Goal: Transaction & Acquisition: Purchase product/service

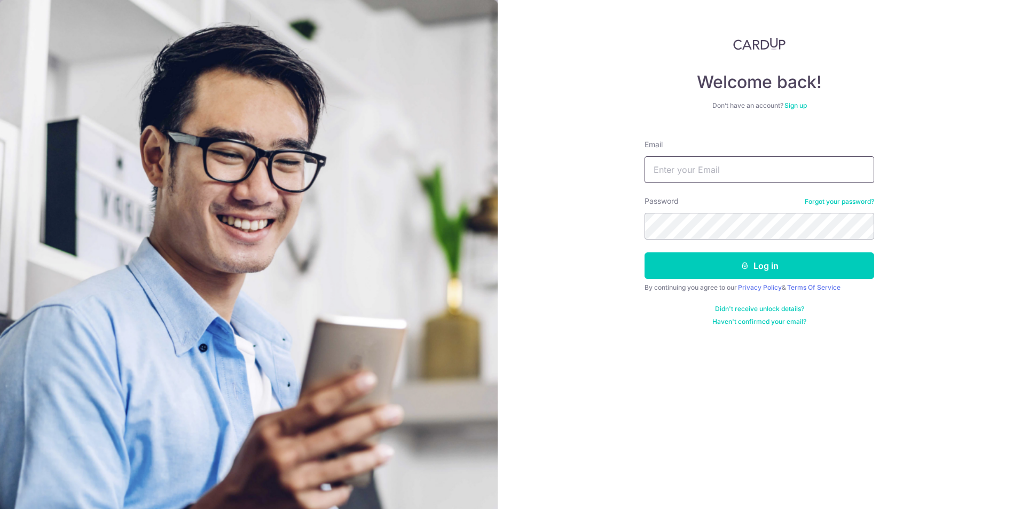
click at [746, 172] on input "Email" at bounding box center [759, 169] width 230 height 27
click at [722, 171] on input "Email" at bounding box center [759, 169] width 230 height 27
type input "celine.goh@steinway-gallery.com.sg"
click at [729, 263] on button "Log in" at bounding box center [759, 266] width 230 height 27
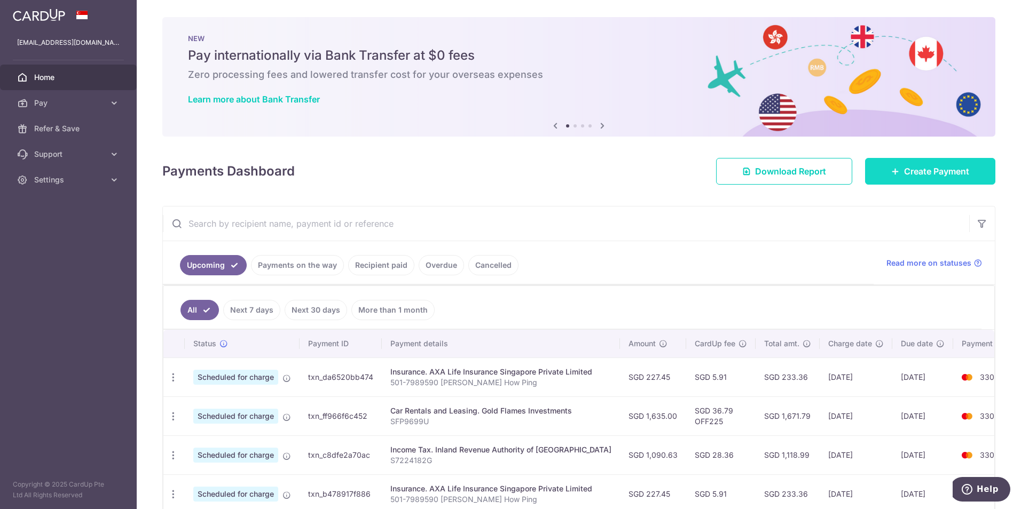
click at [926, 177] on span "Create Payment" at bounding box center [936, 171] width 65 height 13
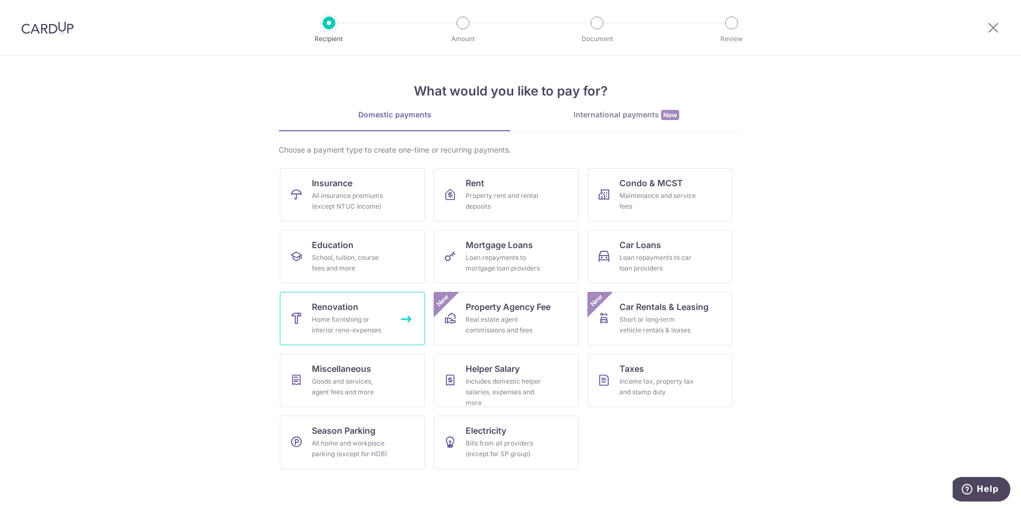
click at [338, 317] on div "Home furnishing or interior reno-expenses" at bounding box center [350, 324] width 77 height 21
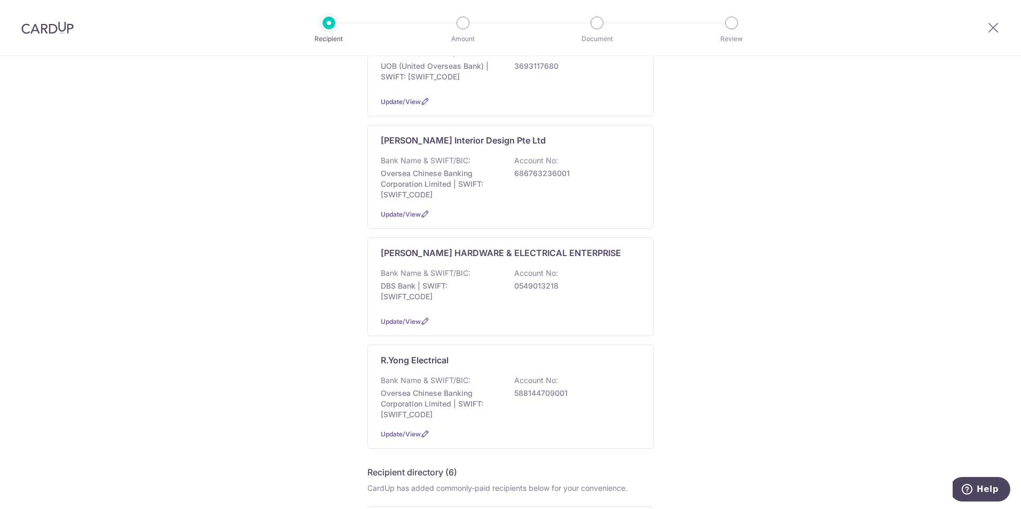
scroll to position [534, 0]
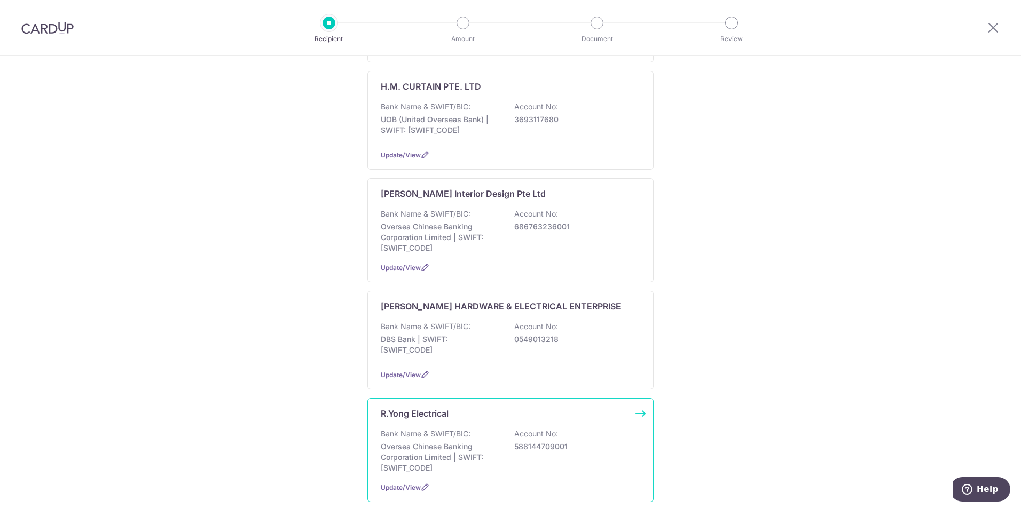
click at [451, 422] on div "R.Yong Electrical Bank Name & SWIFT/BIC: Oversea Chinese Banking Corporation Li…" at bounding box center [510, 450] width 286 height 104
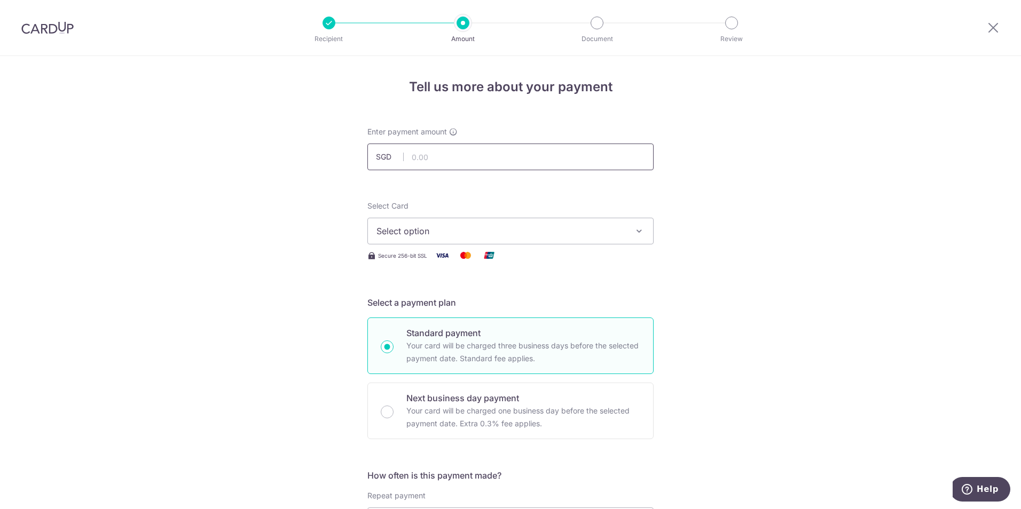
click at [438, 152] on input "text" at bounding box center [510, 157] width 286 height 27
type input "2,855.00"
click at [636, 235] on icon "button" at bounding box center [639, 231] width 11 height 11
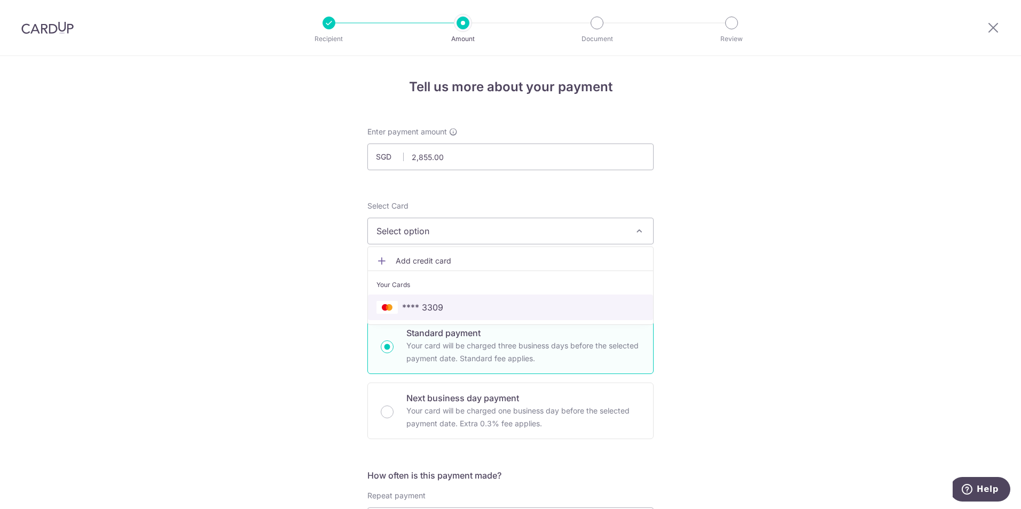
click at [518, 303] on span "**** 3309" at bounding box center [510, 307] width 268 height 13
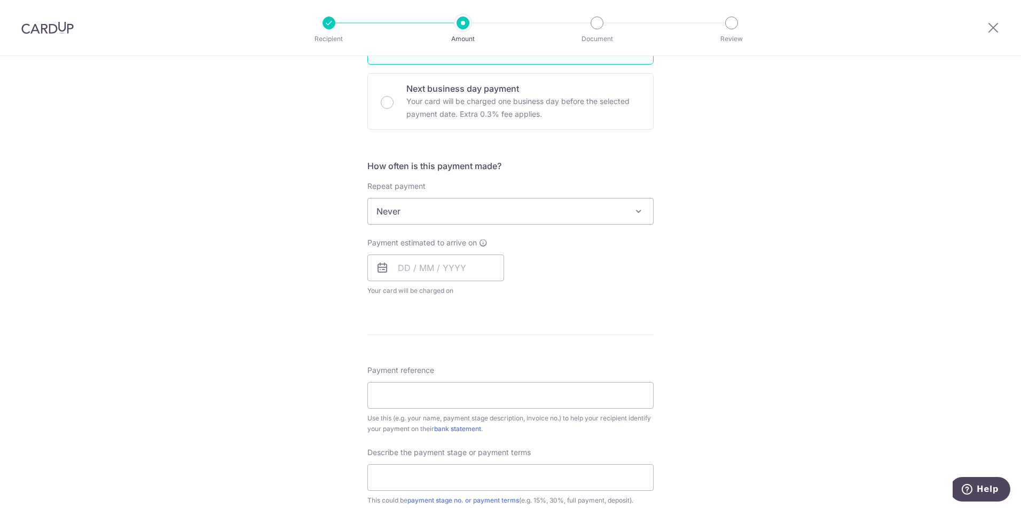
scroll to position [320, 0]
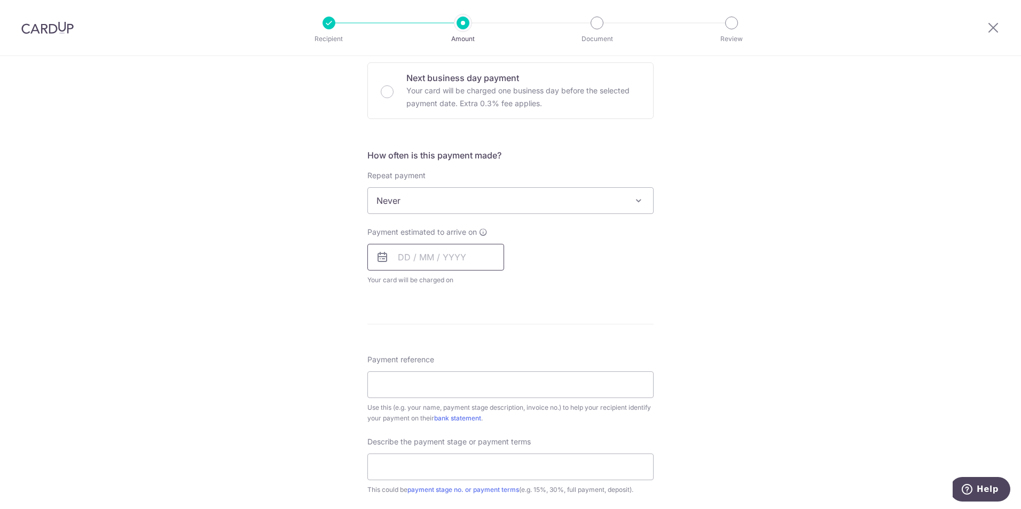
click at [470, 261] on input "text" at bounding box center [435, 257] width 137 height 27
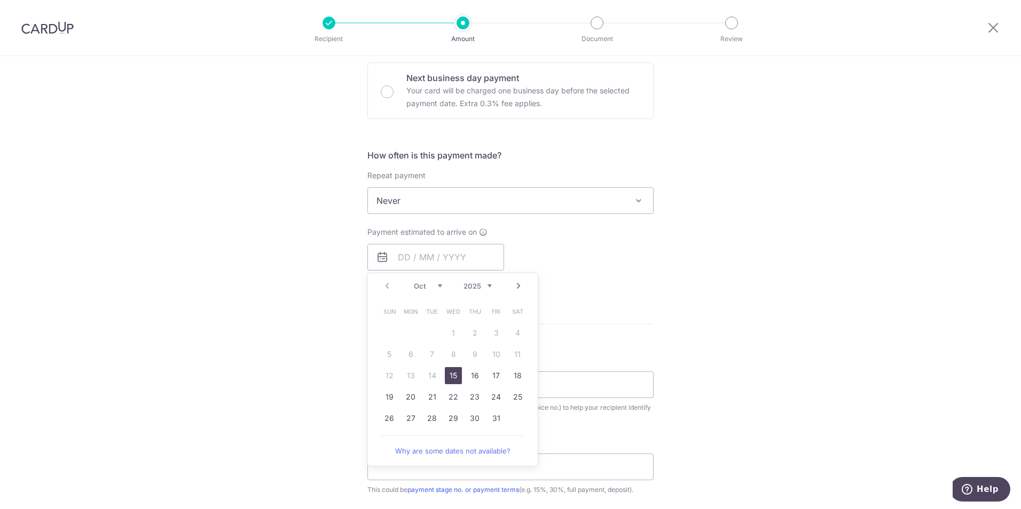
click at [453, 375] on link "15" at bounding box center [453, 375] width 17 height 17
type input "15/10/2025"
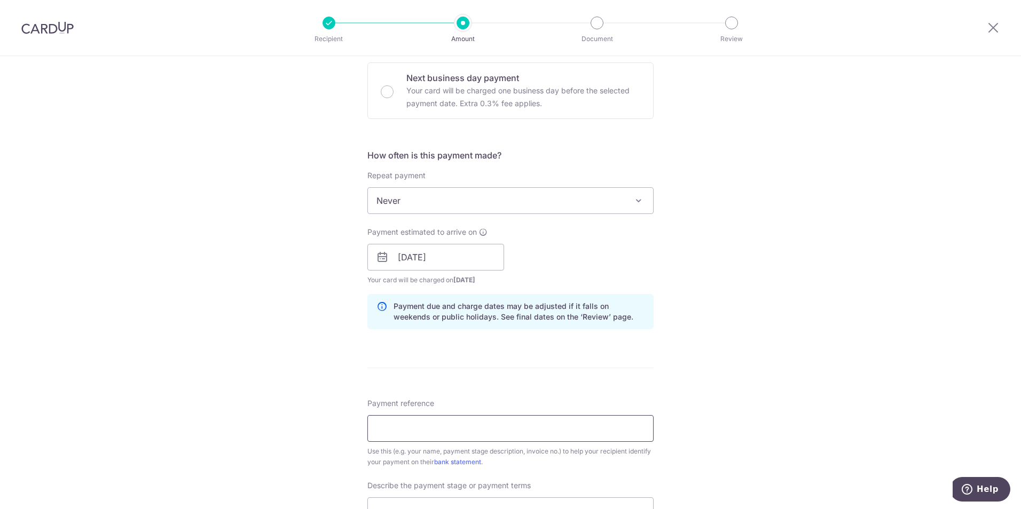
click at [547, 432] on input "Payment reference" at bounding box center [510, 428] width 286 height 27
click at [753, 325] on div "Tell us more about your payment Enter payment amount SGD 2,855.00 2855.00 Selec…" at bounding box center [510, 276] width 1021 height 1081
click at [445, 432] on input "Payment reference" at bounding box center [510, 428] width 286 height 27
paste input "RY01654"
type input "Invoice no. RY01654"
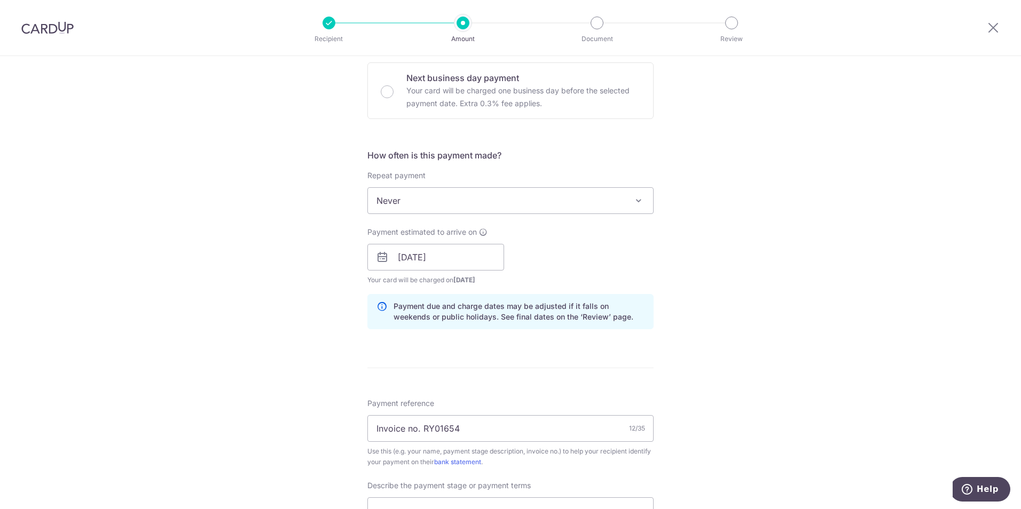
click at [711, 416] on div "Tell us more about your payment Enter payment amount SGD 2,855.00 2855.00 Selec…" at bounding box center [510, 276] width 1021 height 1081
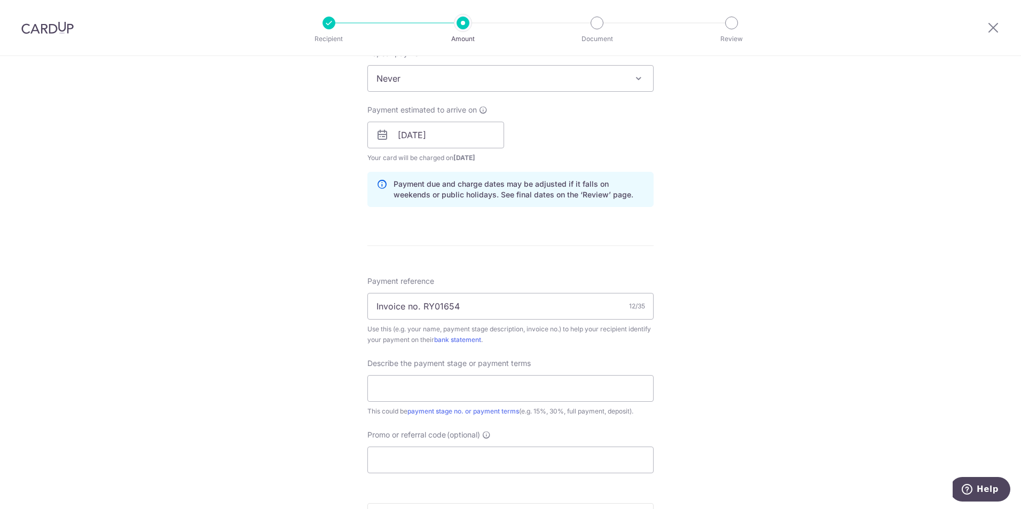
scroll to position [480, 0]
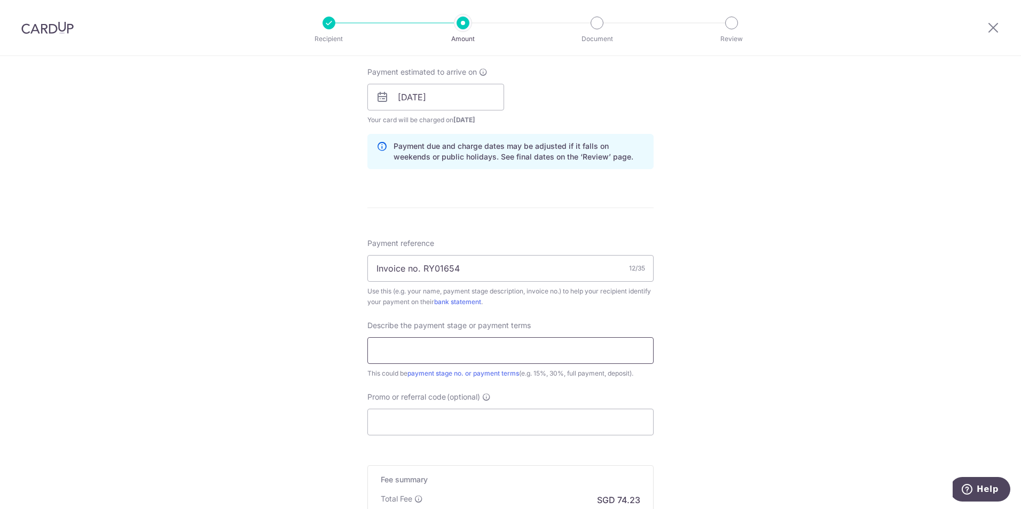
click at [569, 353] on input "text" at bounding box center [510, 350] width 286 height 27
click button "Add Card" at bounding box center [0, 0] width 0 height 0
type input "Balance payment"
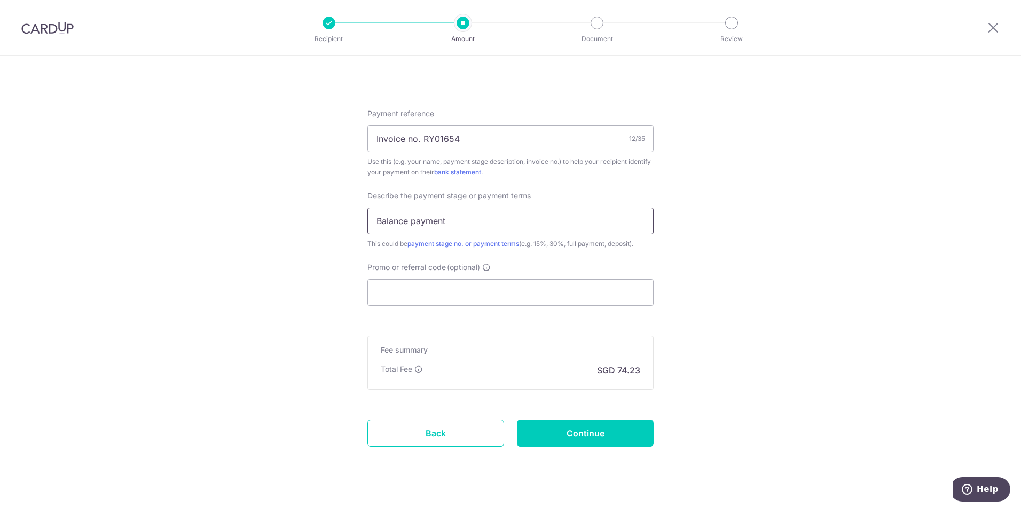
scroll to position [612, 0]
click at [520, 289] on input "Promo or referral code (optional)" at bounding box center [510, 290] width 286 height 27
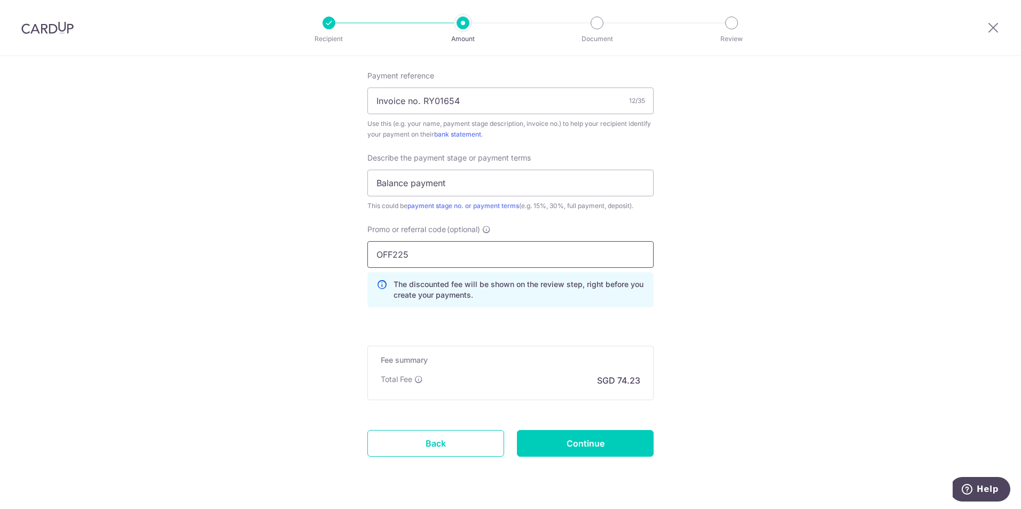
scroll to position [676, 0]
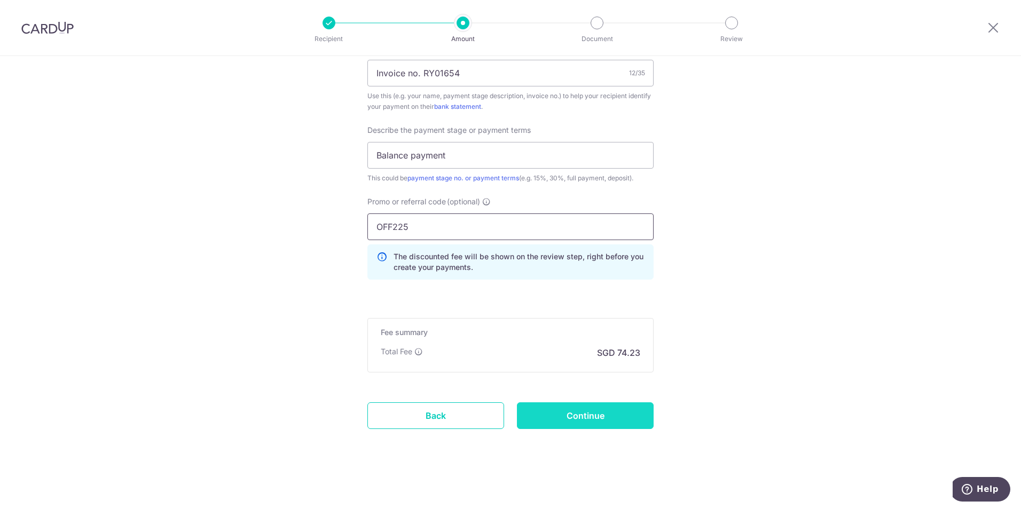
type input "OFF225"
click at [597, 415] on input "Continue" at bounding box center [585, 416] width 137 height 27
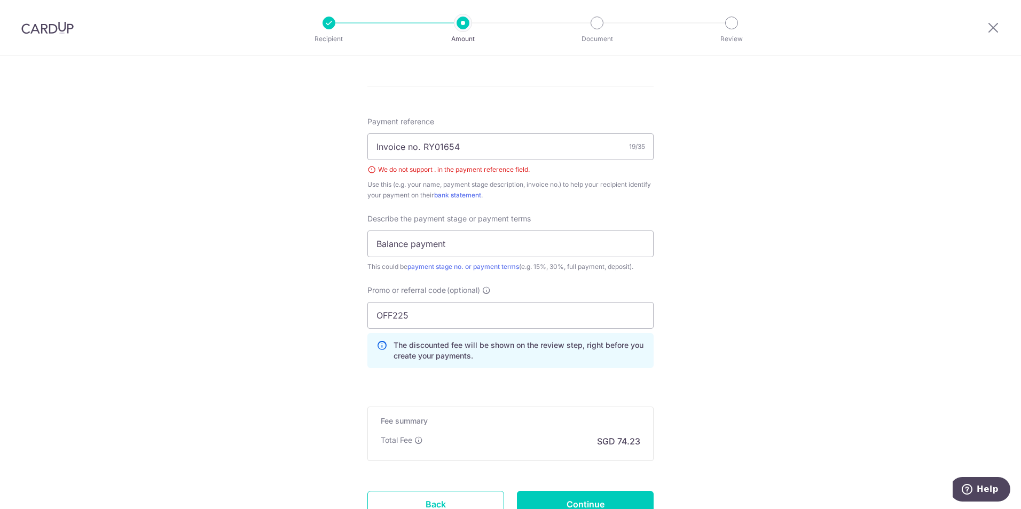
scroll to position [531, 0]
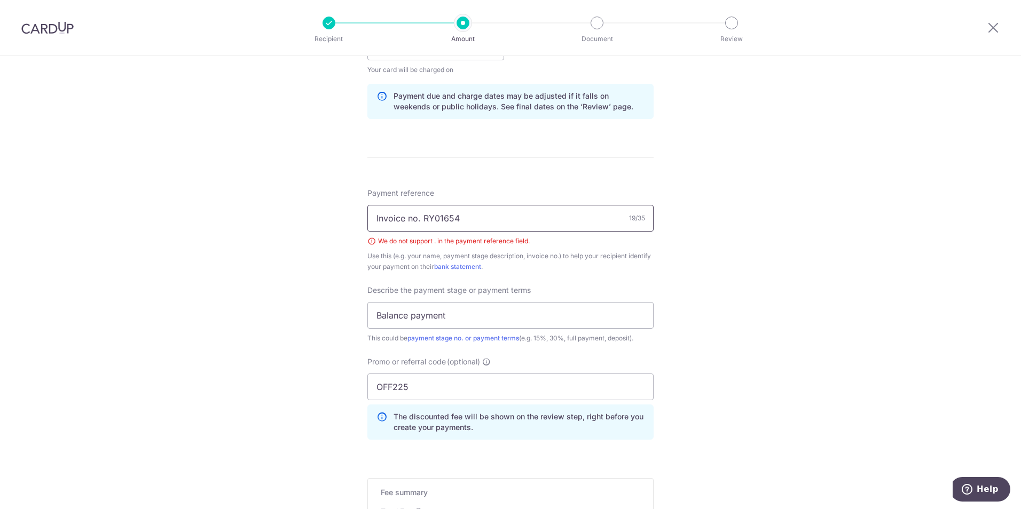
click at [418, 219] on input "Invoice no. RY01654" at bounding box center [510, 218] width 286 height 27
type input "Invoice no RY01654"
click at [754, 260] on div "Tell us more about your payment Enter payment amount SGD 2,855.00 2855.00 Selec…" at bounding box center [510, 97] width 1021 height 1144
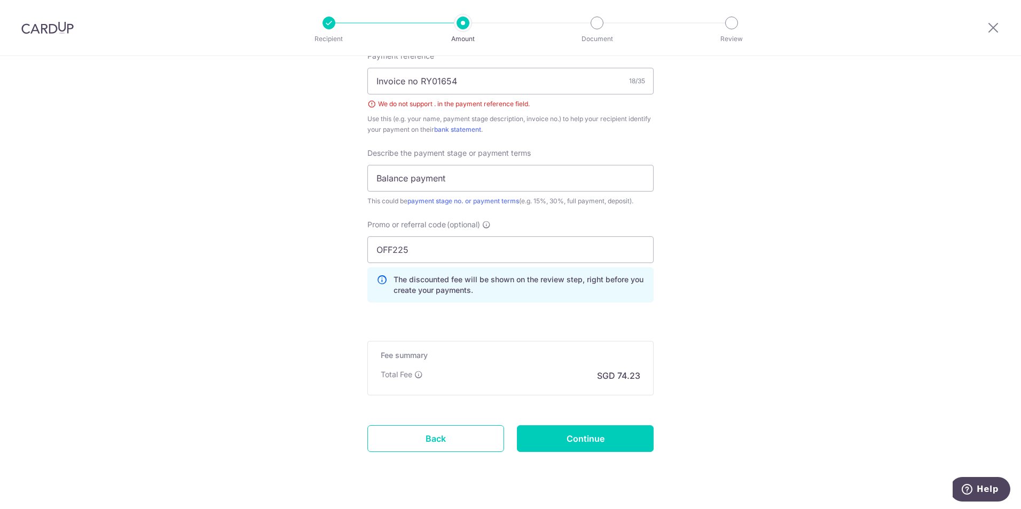
scroll to position [691, 0]
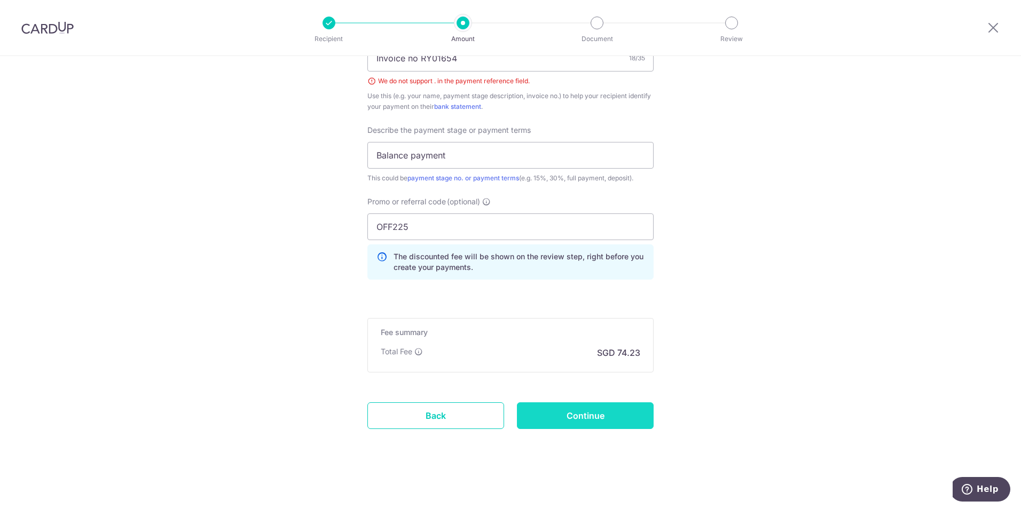
click at [587, 417] on input "Continue" at bounding box center [585, 416] width 137 height 27
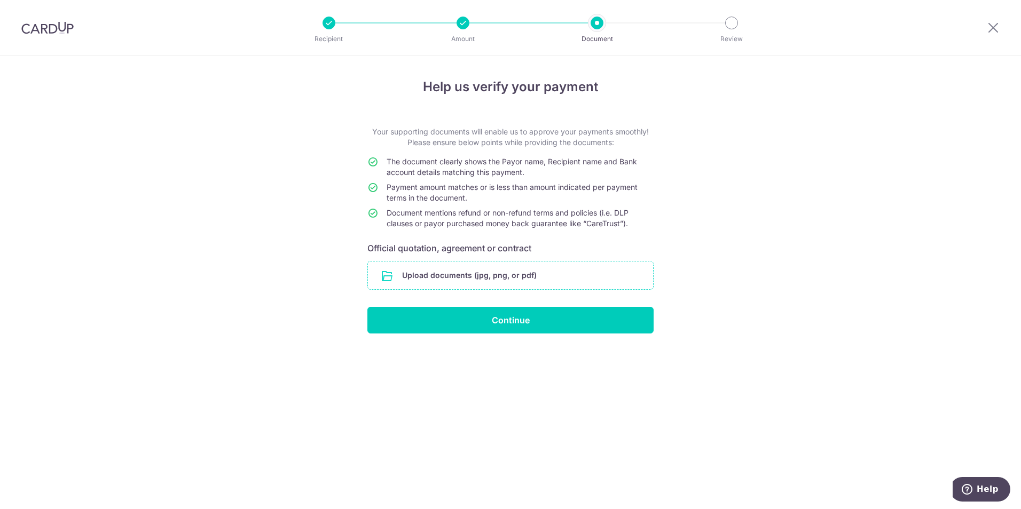
click at [564, 277] on input "file" at bounding box center [510, 276] width 285 height 28
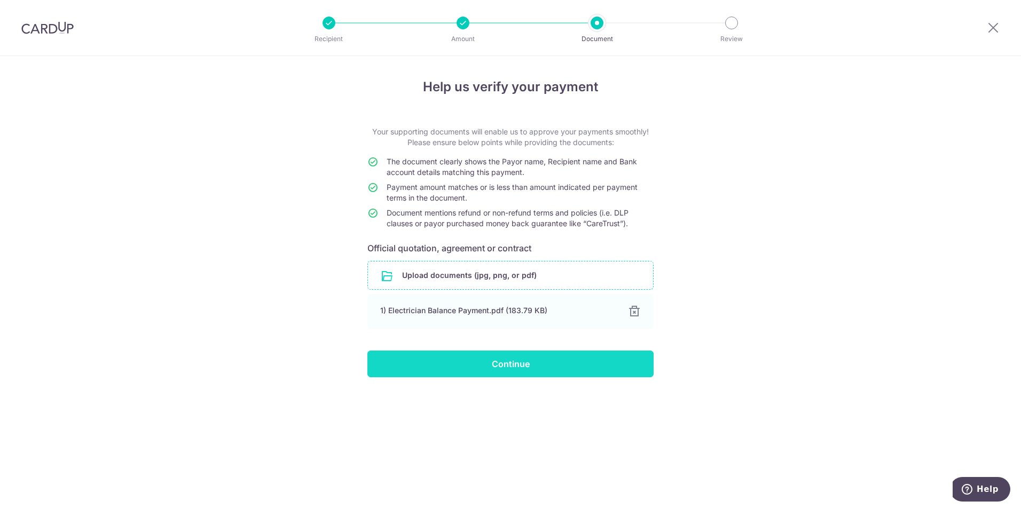
click at [550, 354] on input "Continue" at bounding box center [510, 364] width 286 height 27
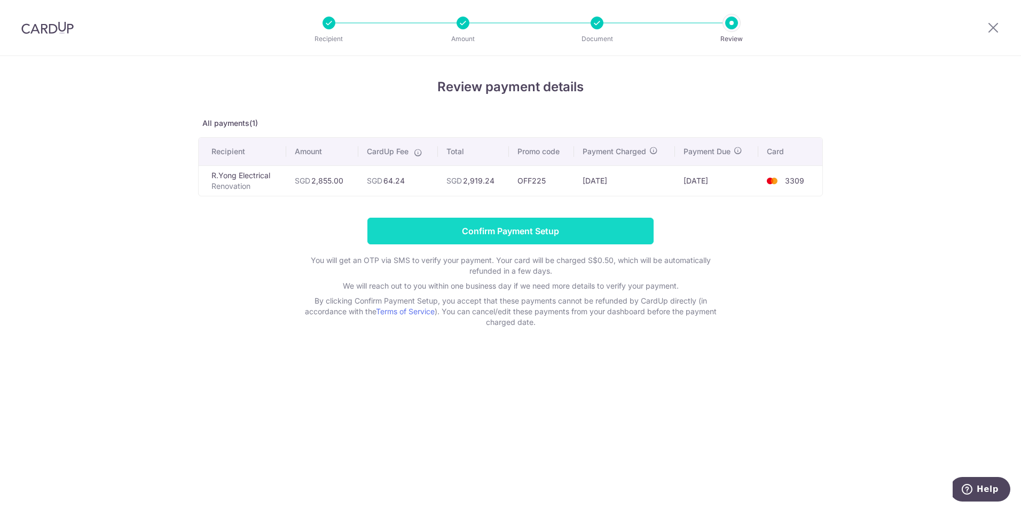
click at [548, 230] on input "Confirm Payment Setup" at bounding box center [510, 231] width 286 height 27
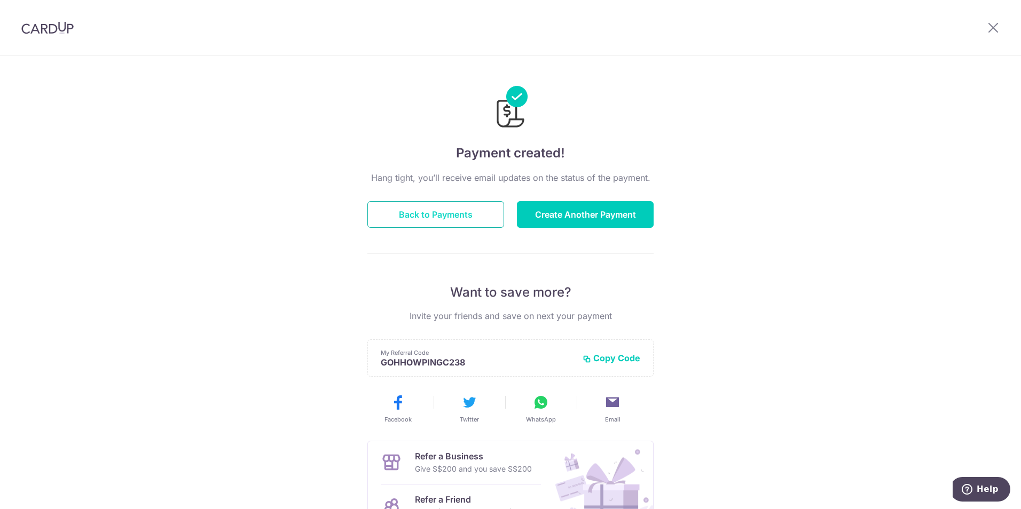
click at [439, 221] on button "Back to Payments" at bounding box center [435, 214] width 137 height 27
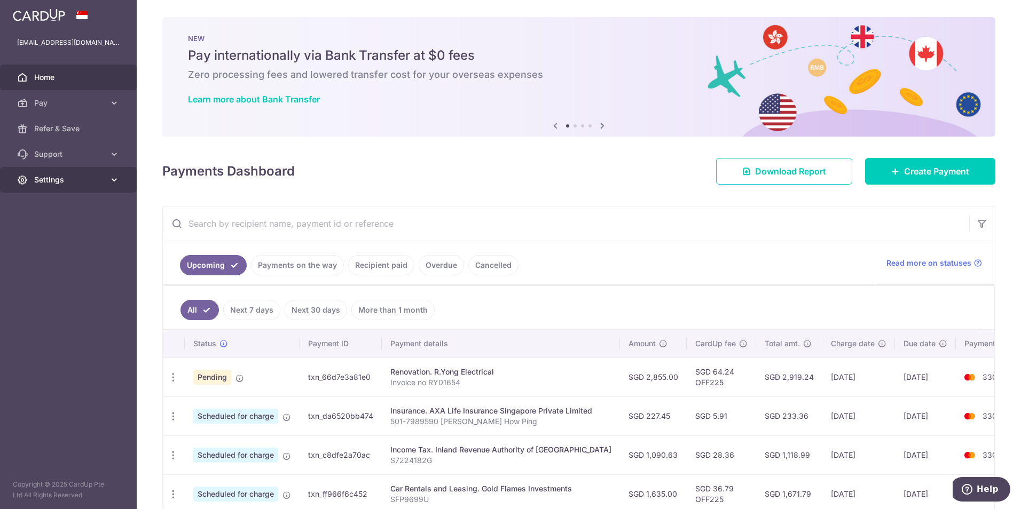
click at [116, 175] on icon at bounding box center [114, 180] width 11 height 11
click at [50, 230] on span "Logout" at bounding box center [69, 231] width 70 height 11
